Goal: Navigation & Orientation: Find specific page/section

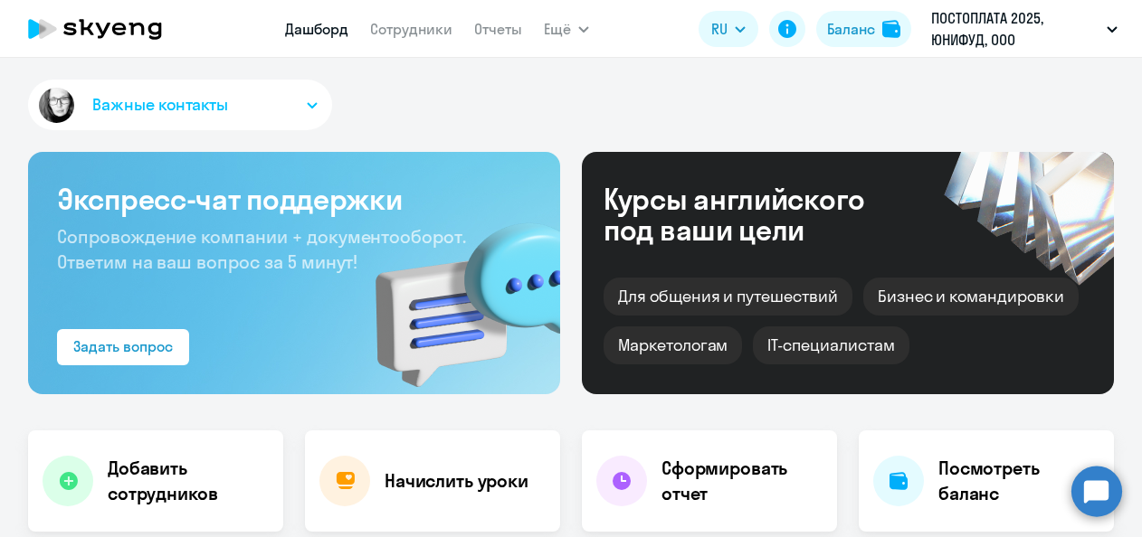
select select "30"
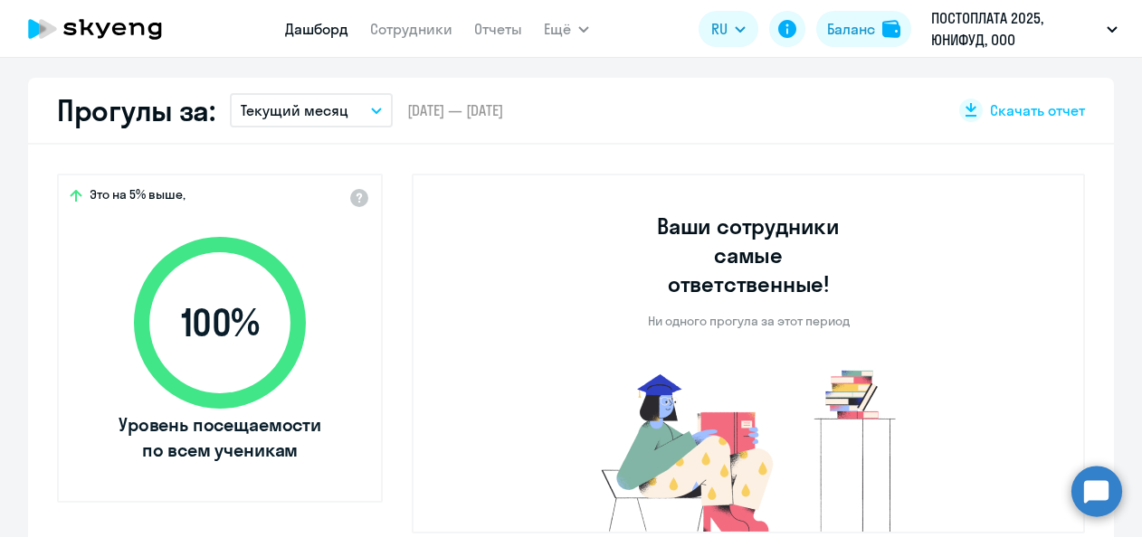
scroll to position [362, 0]
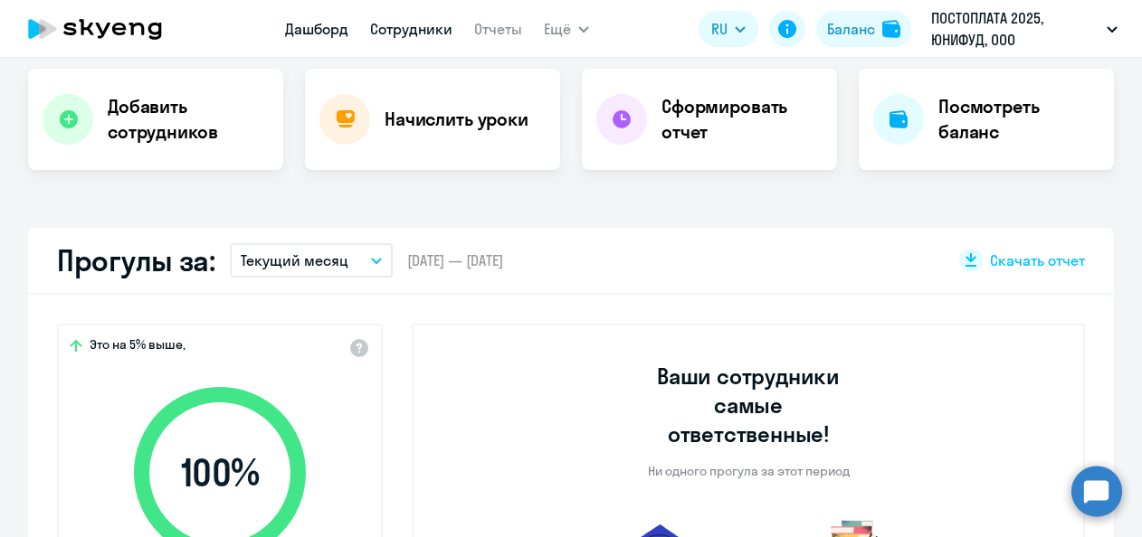
click at [404, 33] on link "Сотрудники" at bounding box center [411, 29] width 82 height 18
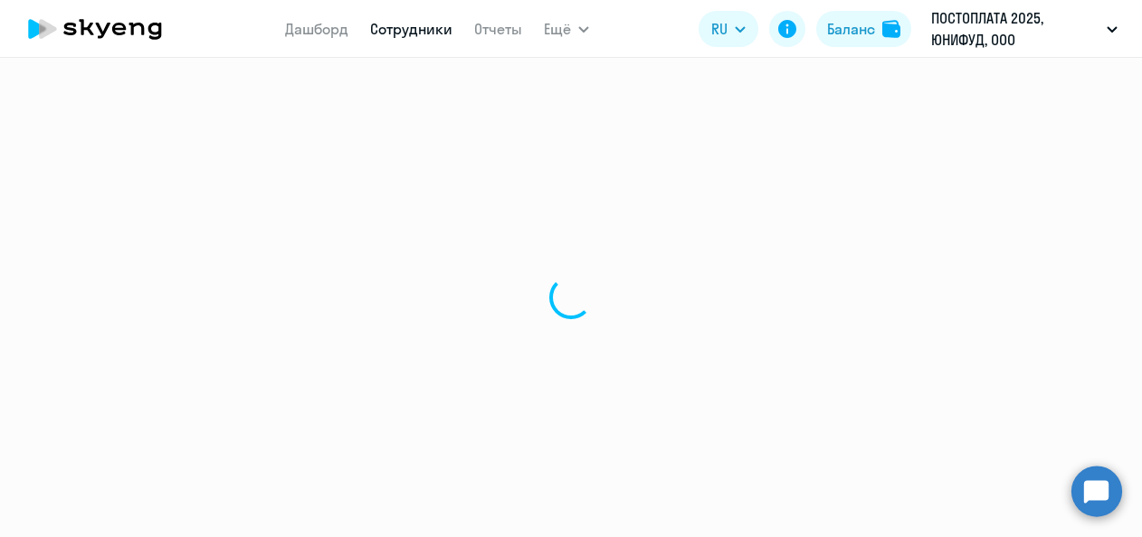
select select "30"
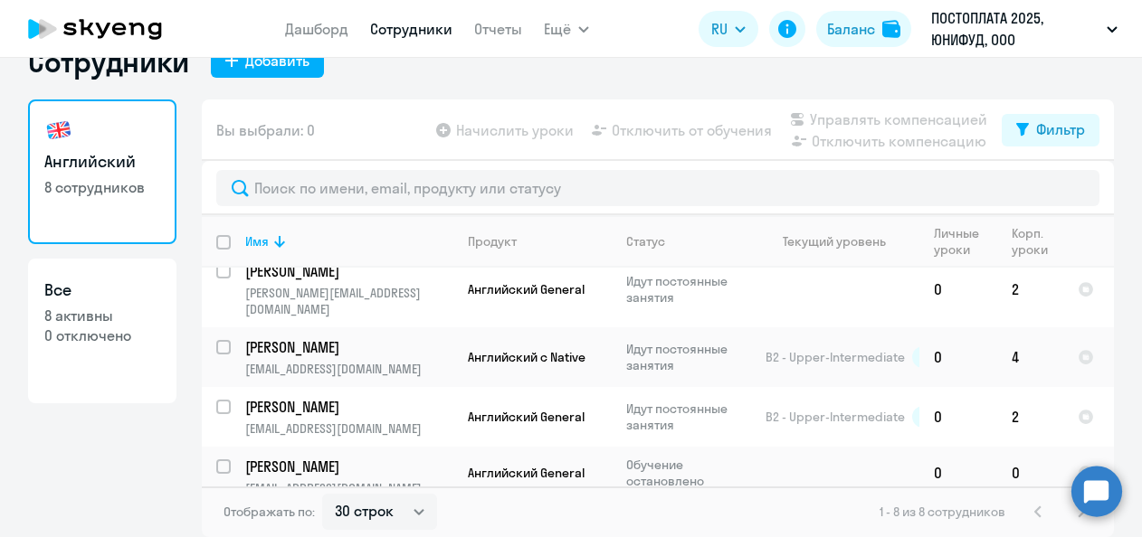
scroll to position [297, 0]
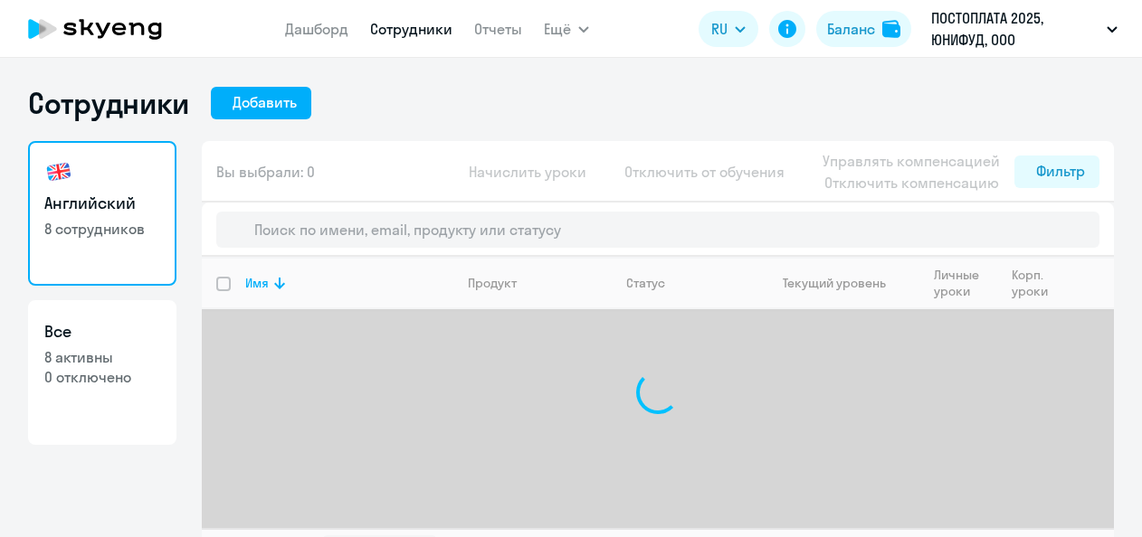
select select "30"
